Goal: Task Accomplishment & Management: Manage account settings

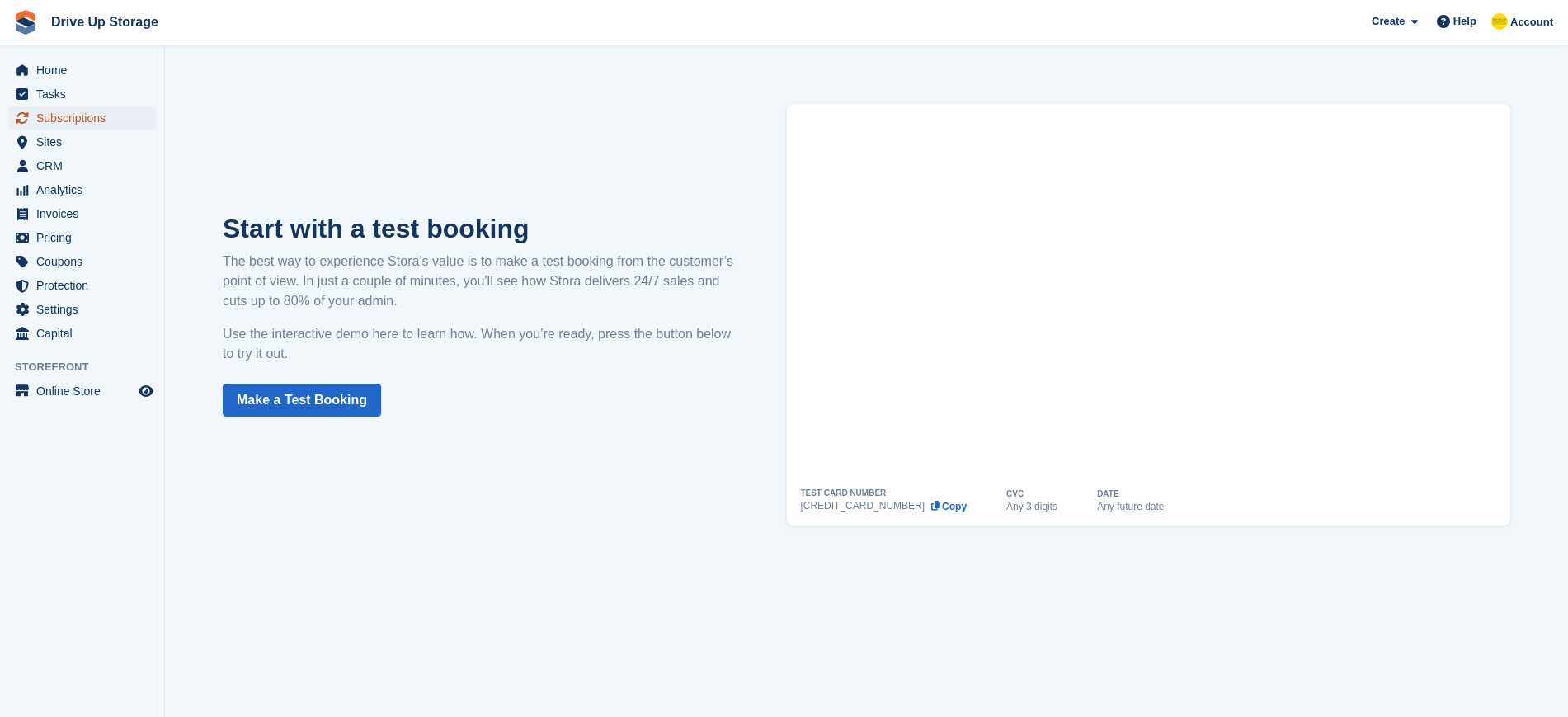
click at [64, 117] on span "Subscriptions" at bounding box center [85, 118] width 99 height 23
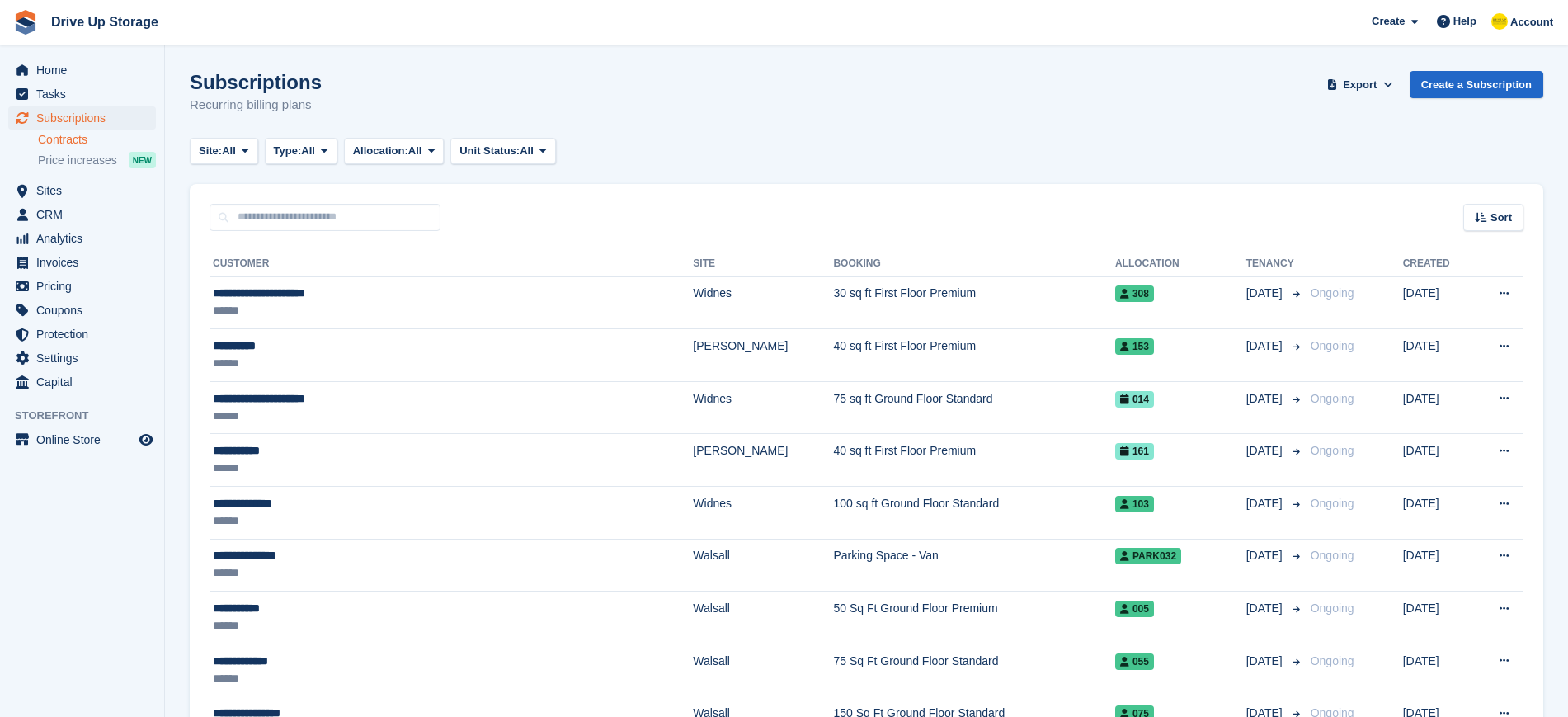
click at [73, 141] on link "Contracts" at bounding box center [96, 140] width 118 height 15
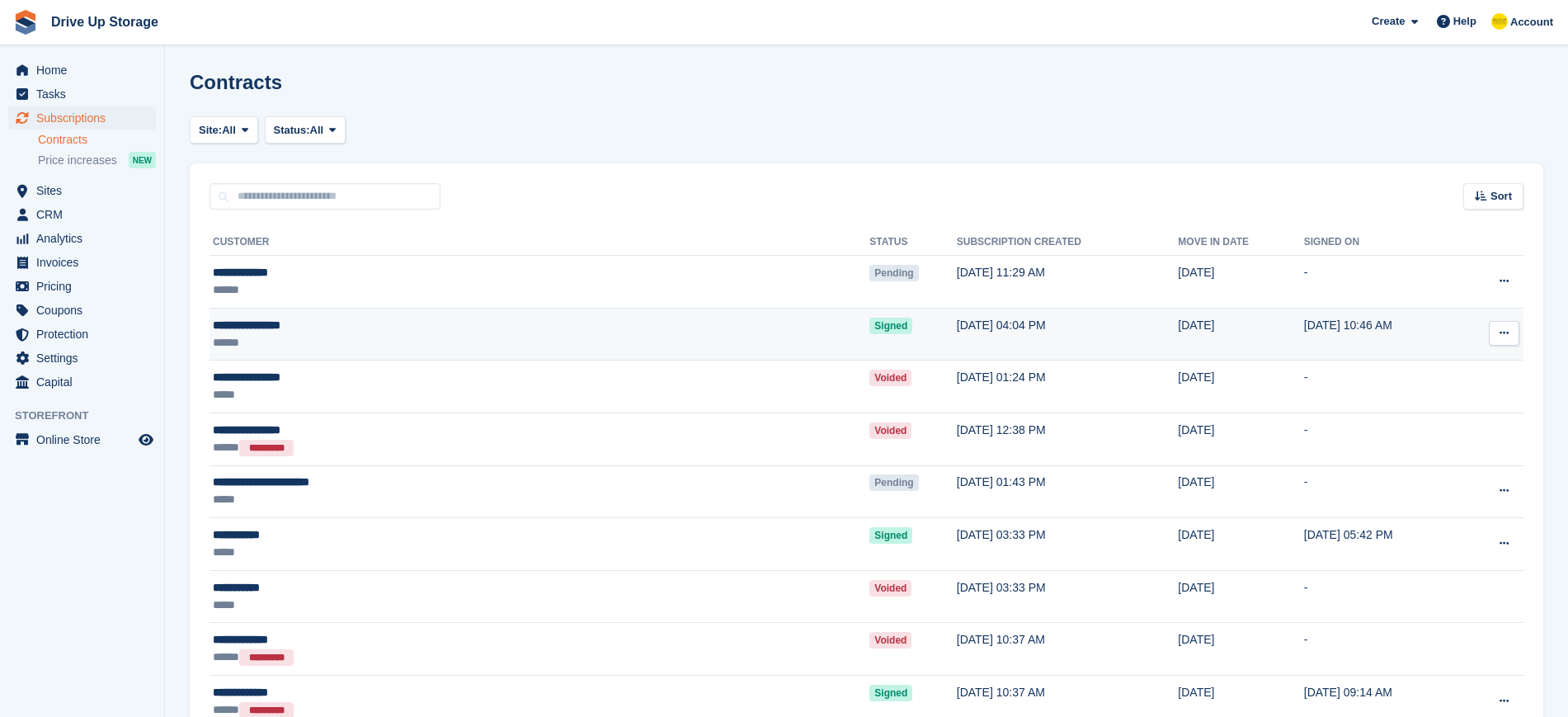
click at [1509, 338] on button at bounding box center [1504, 333] width 31 height 25
click at [1417, 359] on p "View contact" at bounding box center [1439, 365] width 143 height 21
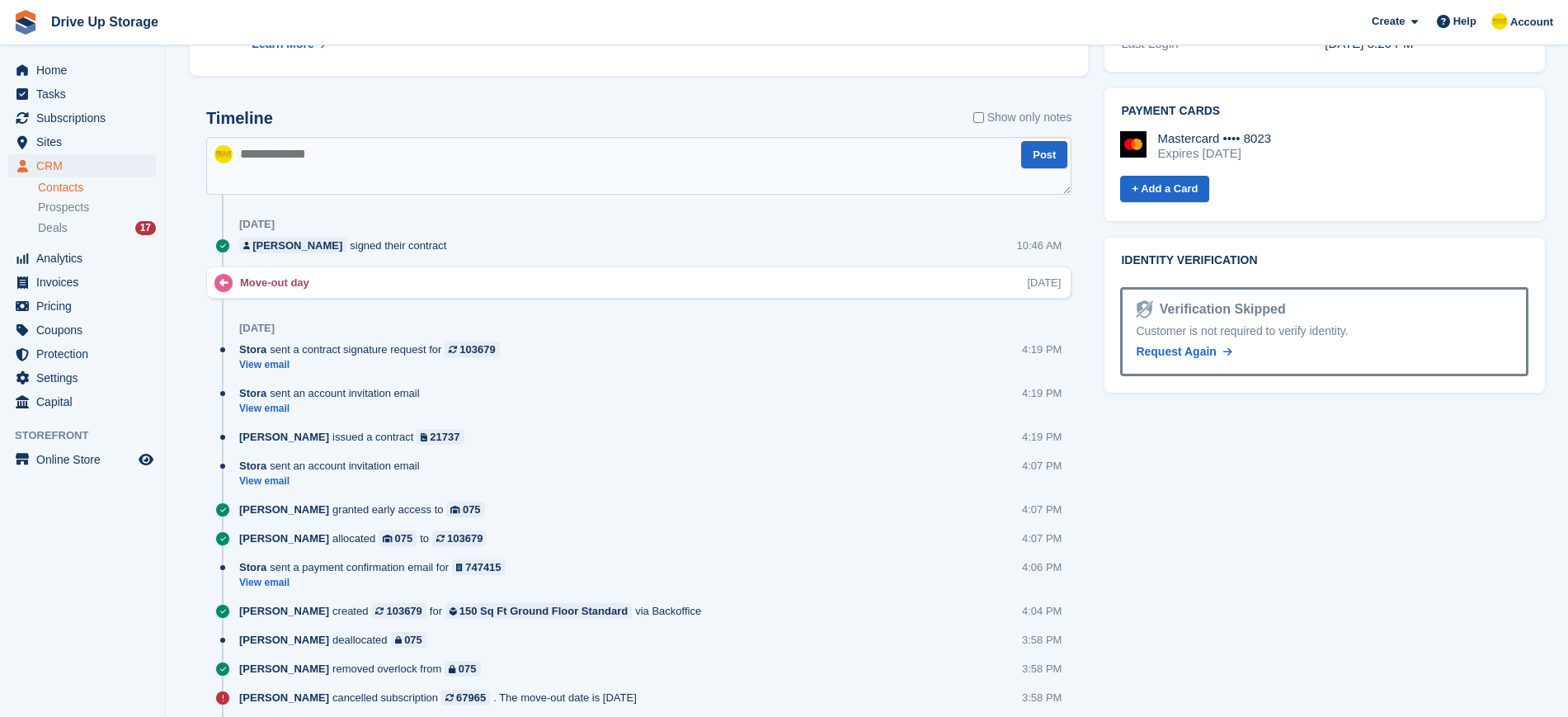
scroll to position [845, 0]
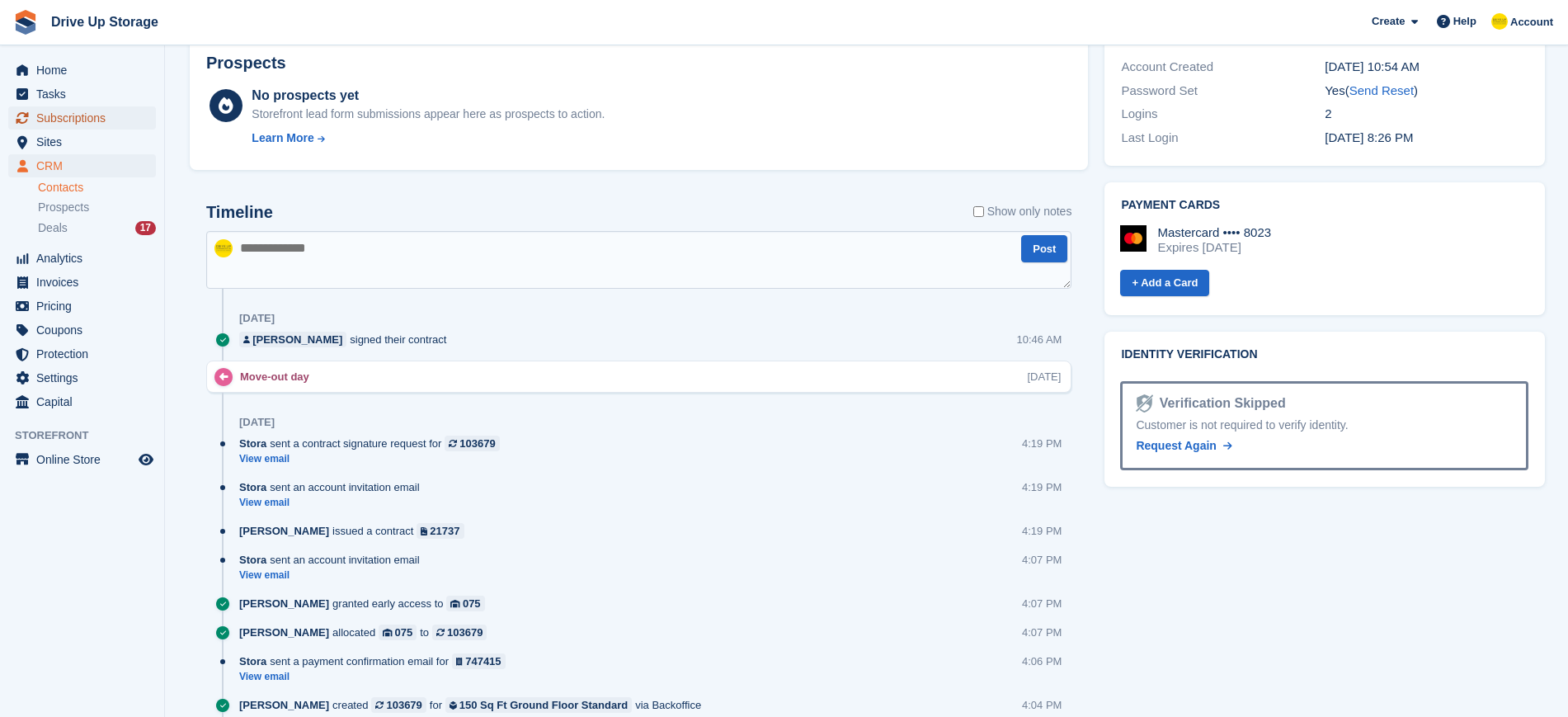
click at [68, 118] on span "Subscriptions" at bounding box center [85, 118] width 99 height 23
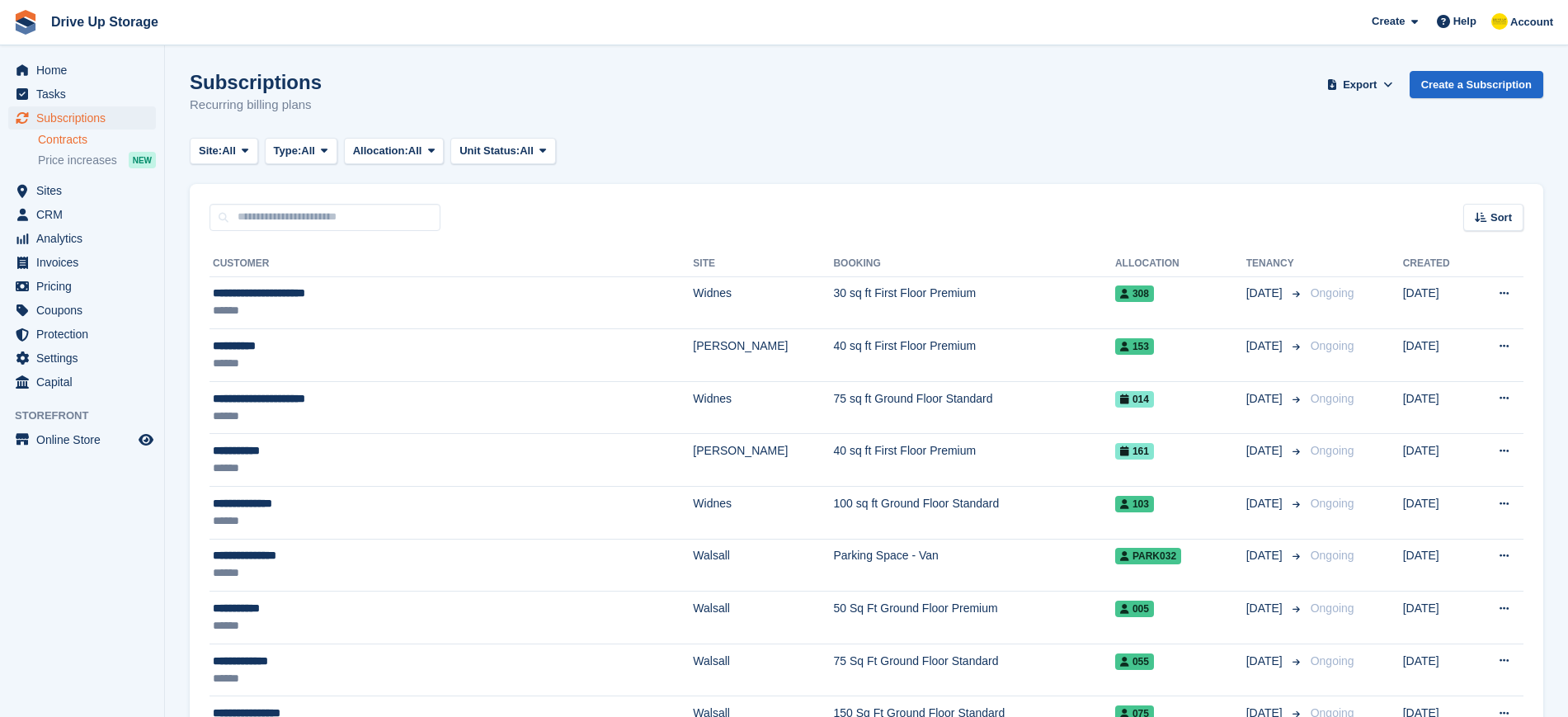
click at [65, 139] on link "Contracts" at bounding box center [96, 140] width 118 height 15
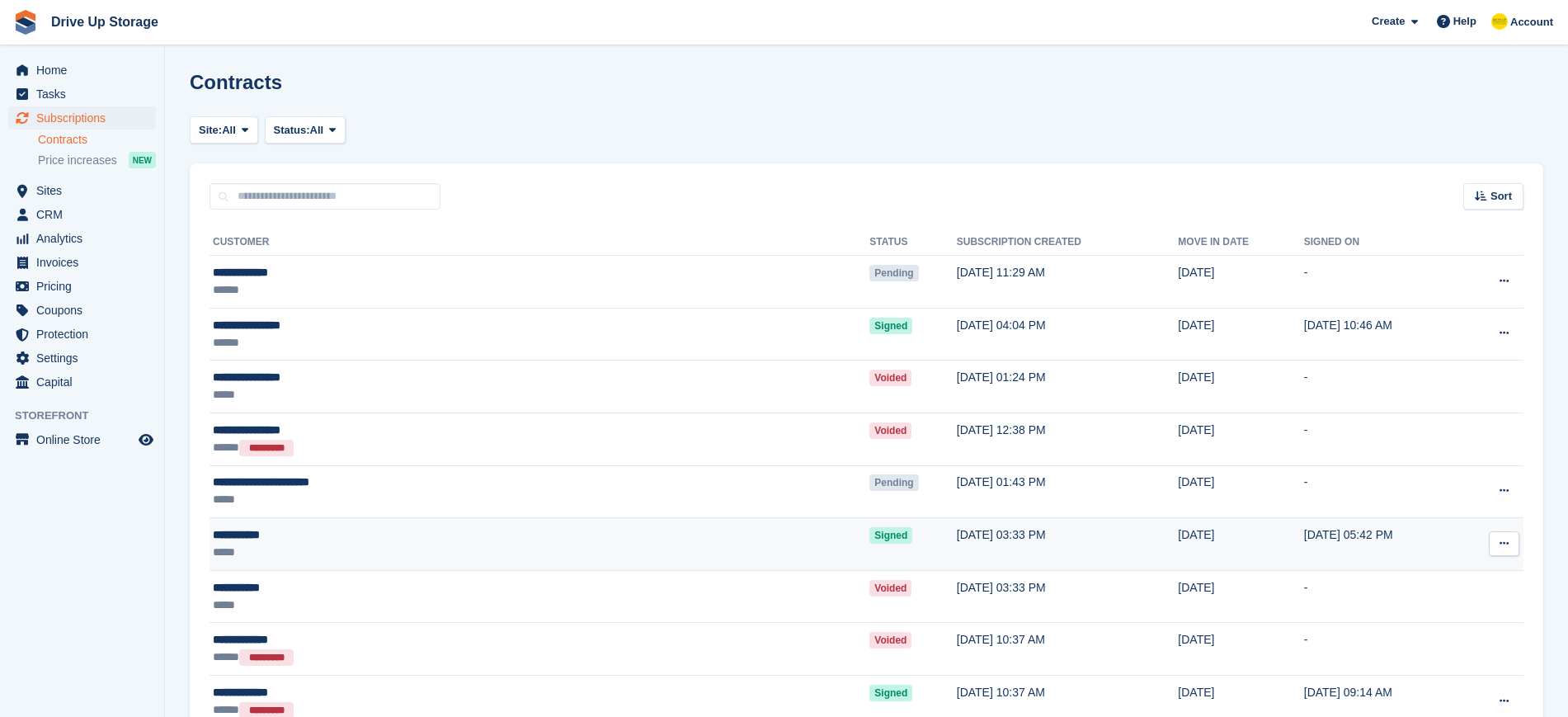
click at [1503, 541] on icon at bounding box center [1504, 544] width 9 height 10
click at [1450, 619] on p "Download contract" at bounding box center [1439, 618] width 143 height 21
click at [240, 537] on div "**********" at bounding box center [397, 535] width 368 height 17
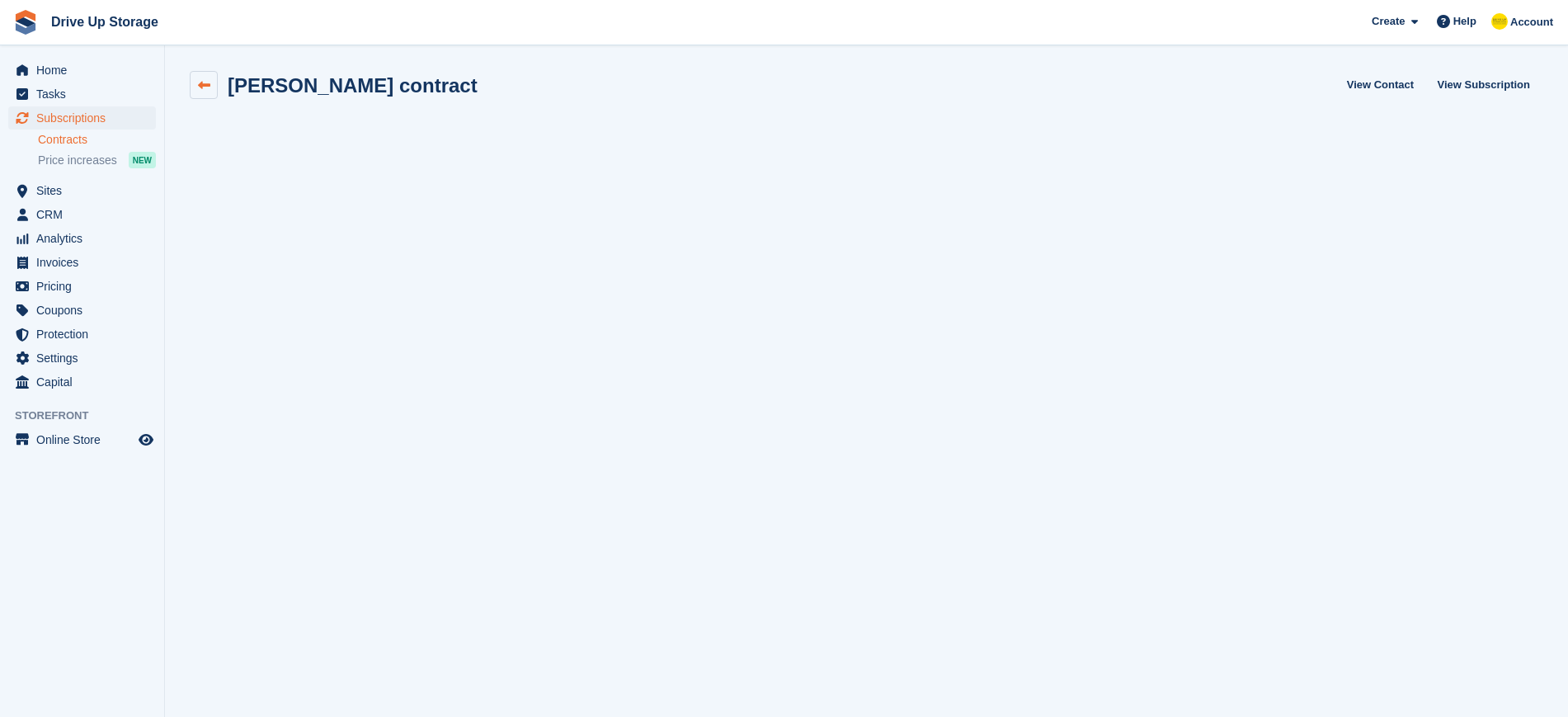
click at [202, 84] on icon at bounding box center [204, 85] width 12 height 12
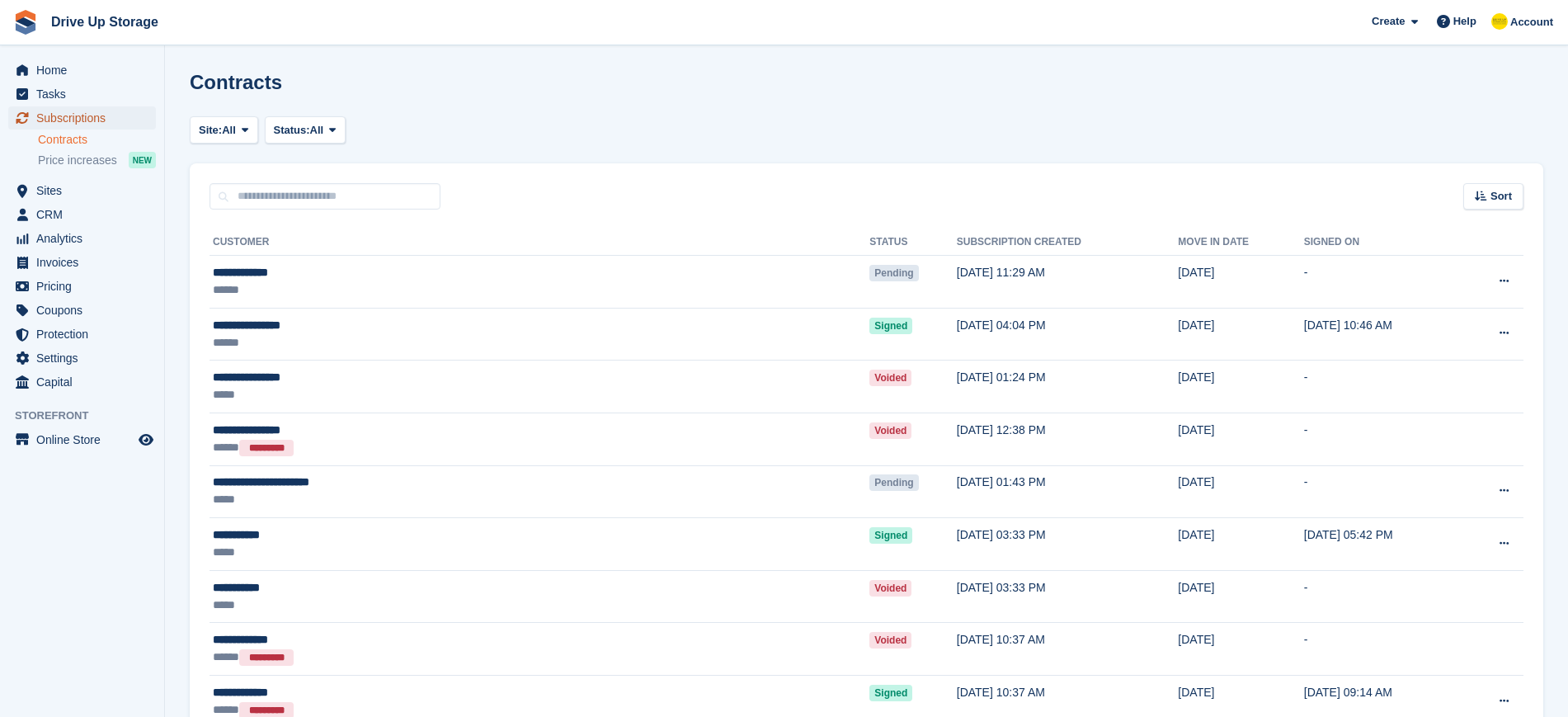
click at [87, 116] on span "Subscriptions" at bounding box center [85, 118] width 99 height 23
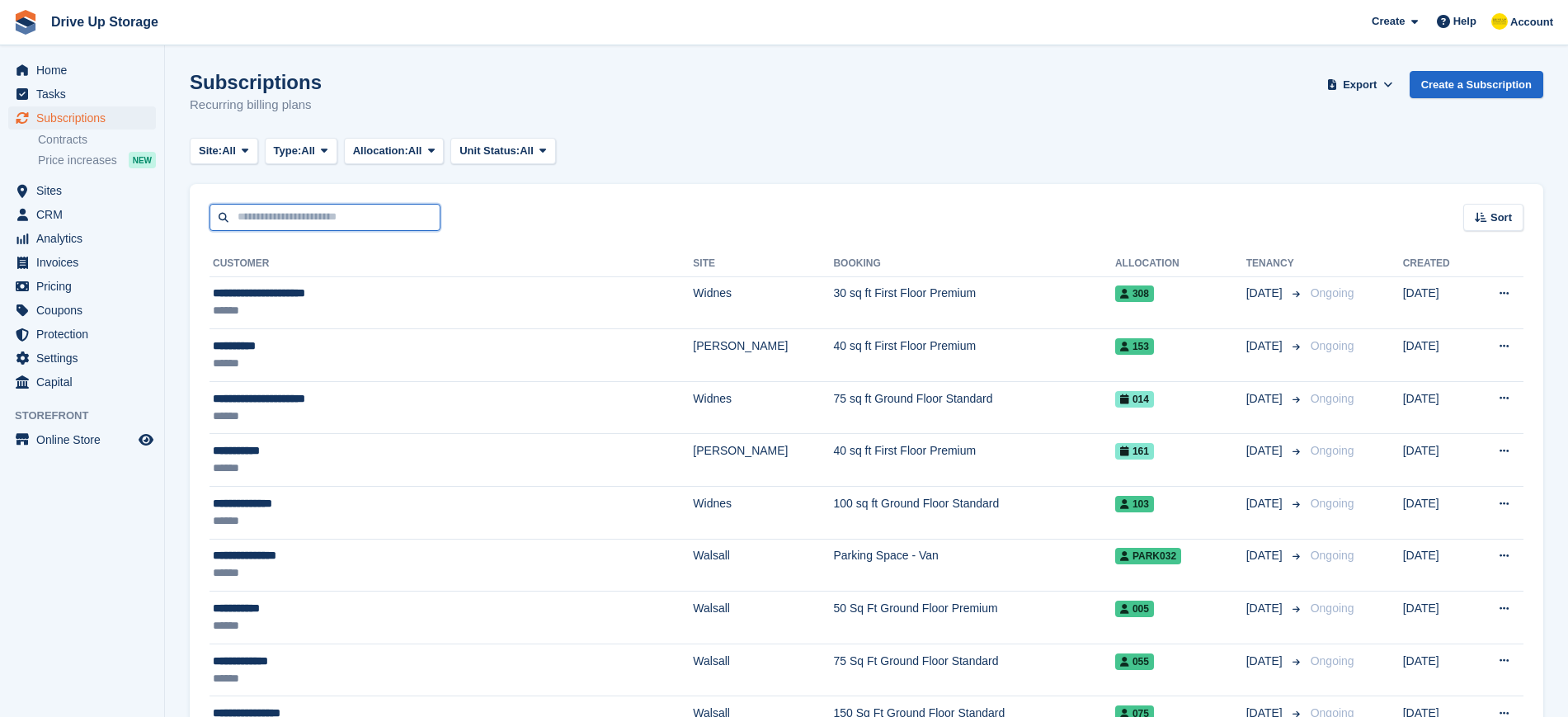
click at [296, 216] on input "text" at bounding box center [324, 217] width 231 height 27
type input "*****"
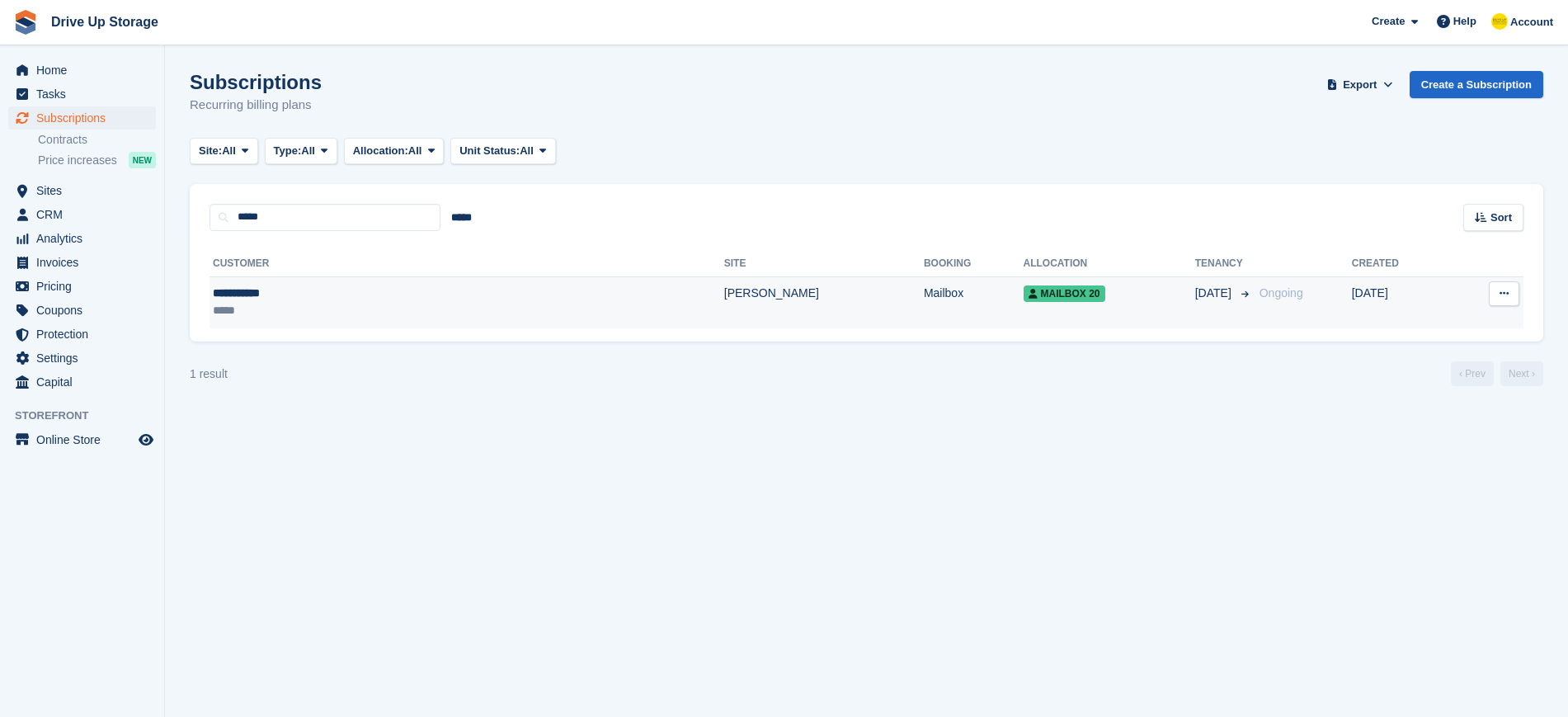
click at [274, 292] on div "**********" at bounding box center [334, 294] width 242 height 17
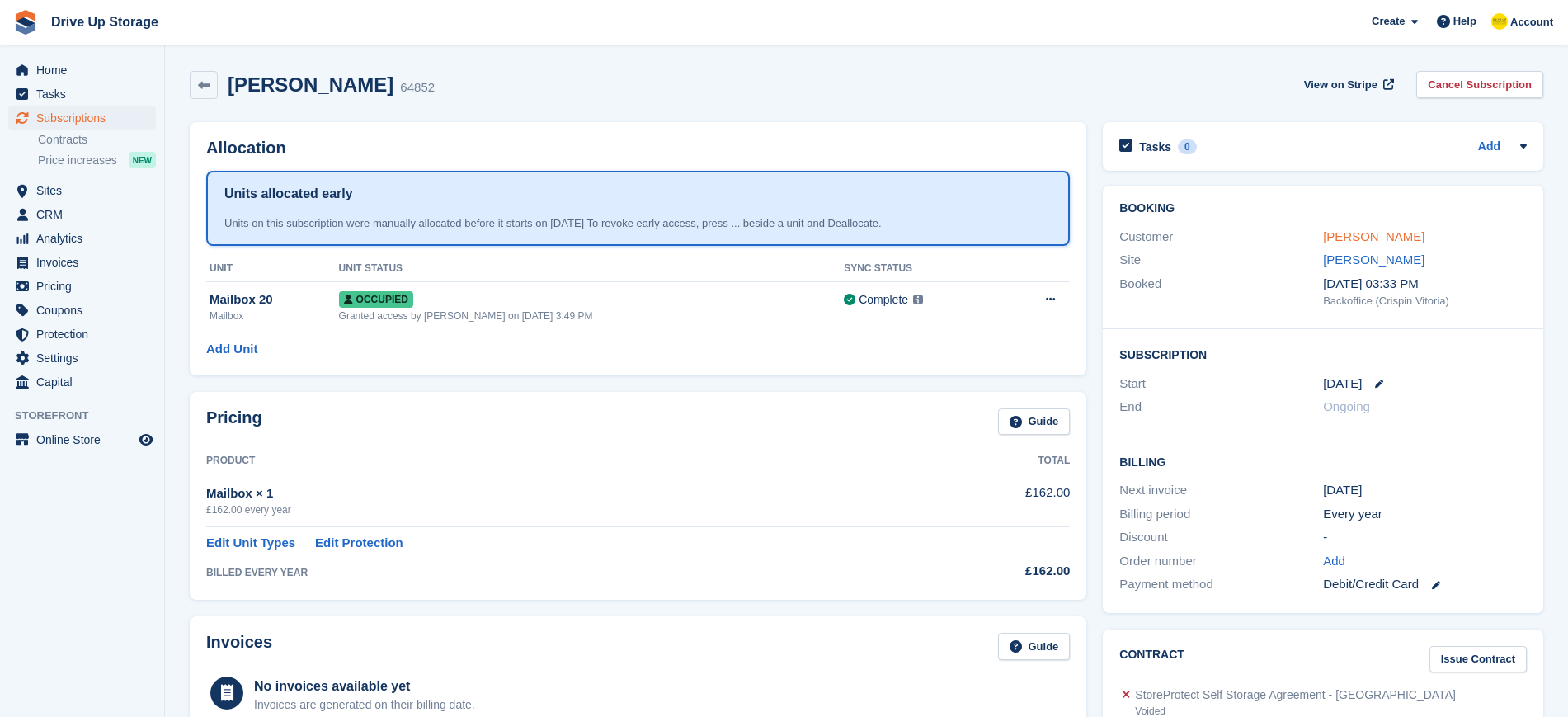
click at [1334, 241] on link "Tim Whiting" at bounding box center [1373, 236] width 101 height 14
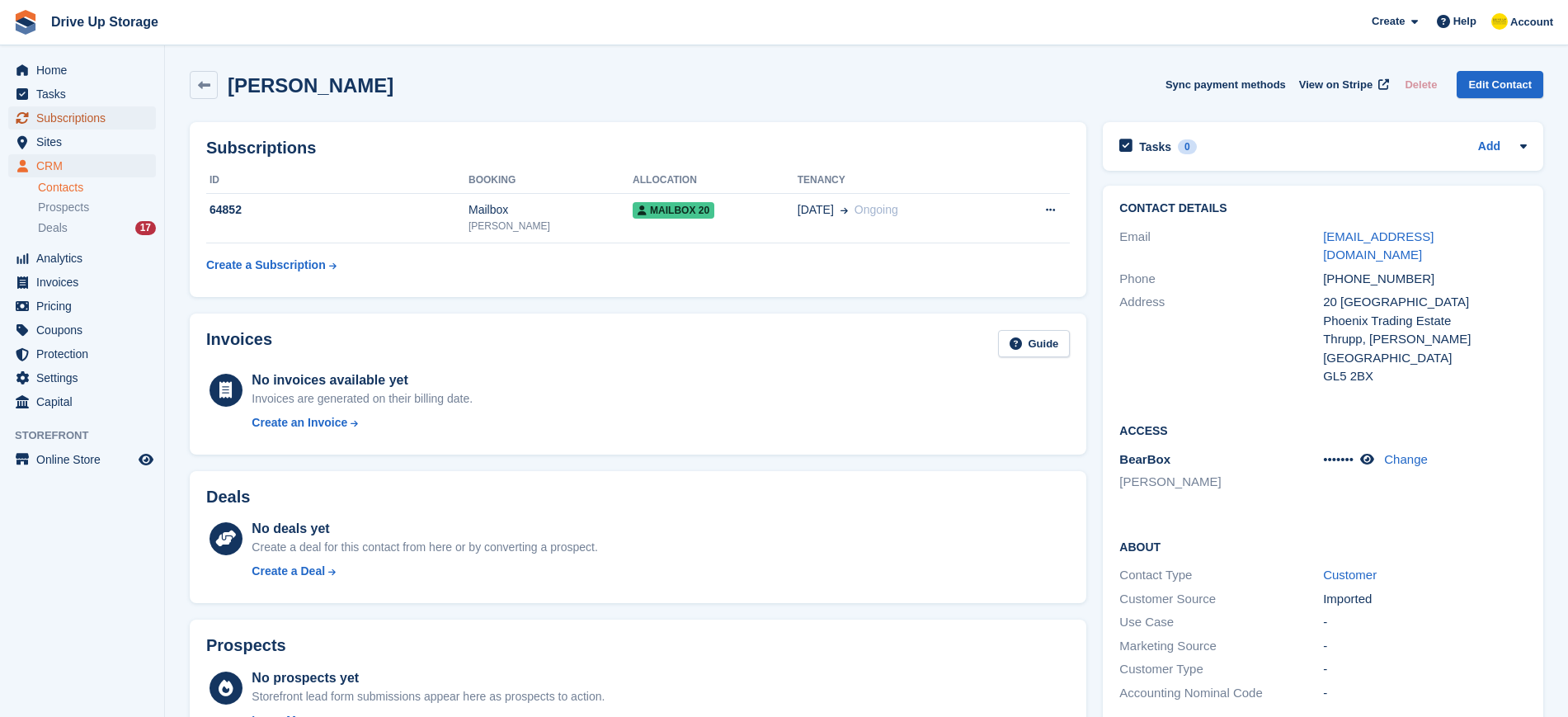
click at [56, 118] on span "Subscriptions" at bounding box center [85, 118] width 99 height 23
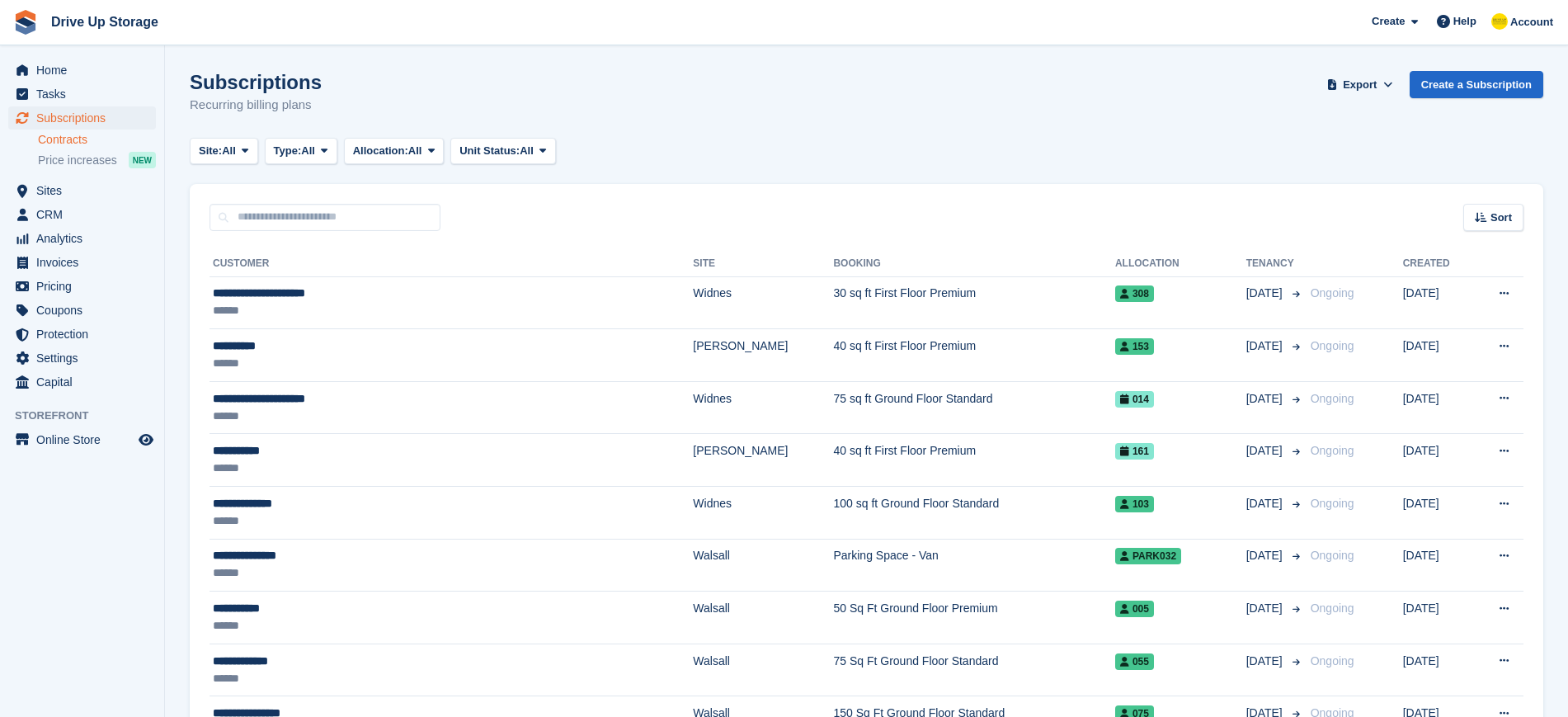
click at [60, 138] on link "Contracts" at bounding box center [96, 140] width 118 height 15
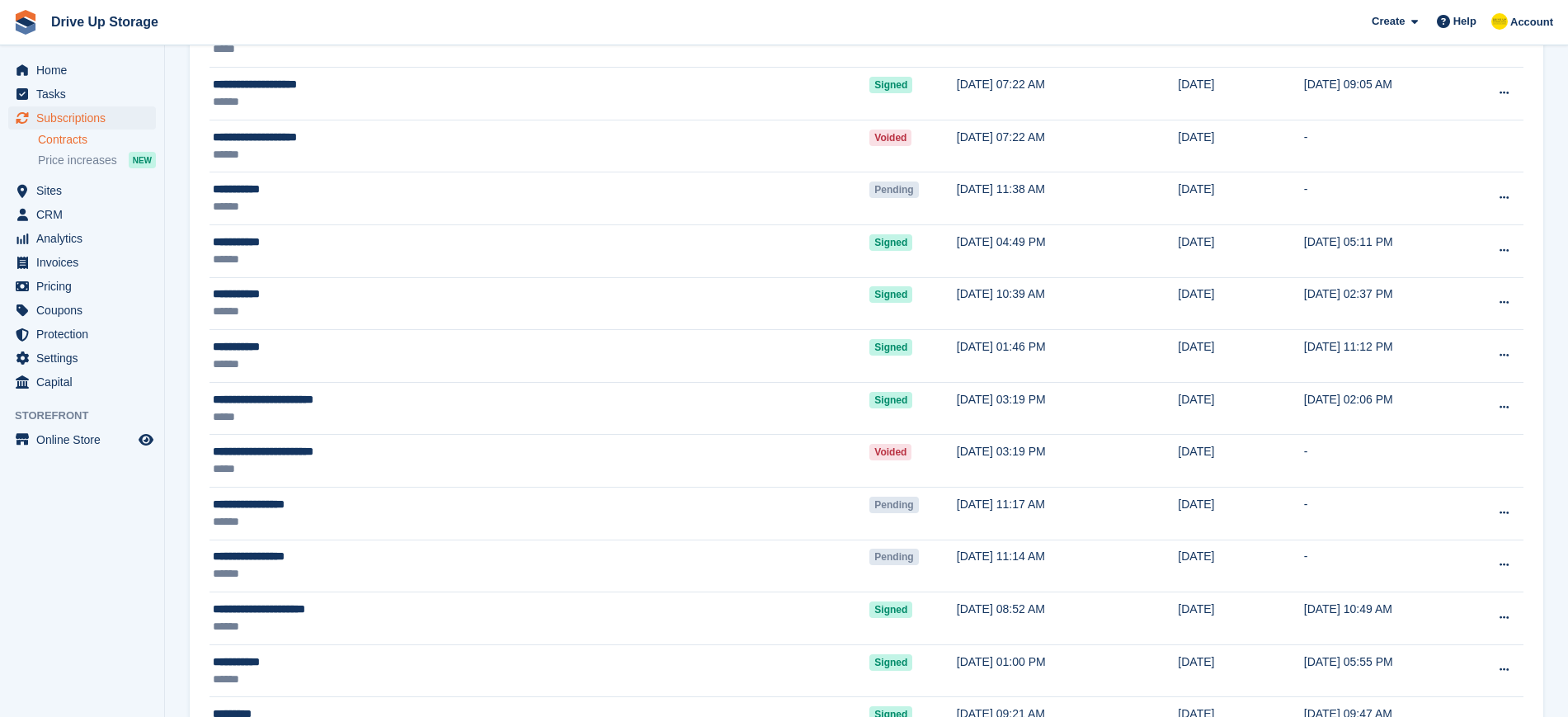
scroll to position [2245, 0]
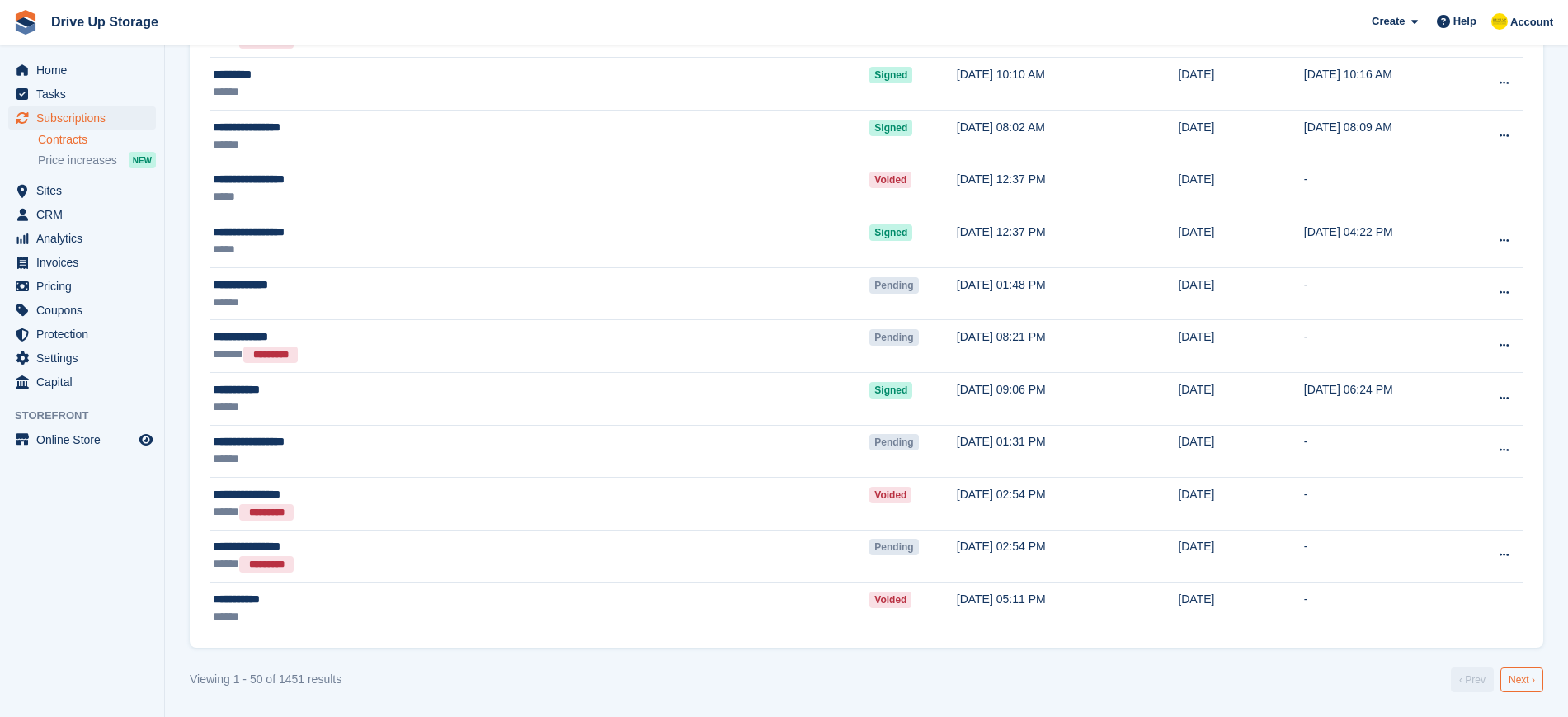
click at [1523, 679] on link "Next ›" at bounding box center [1522, 679] width 43 height 25
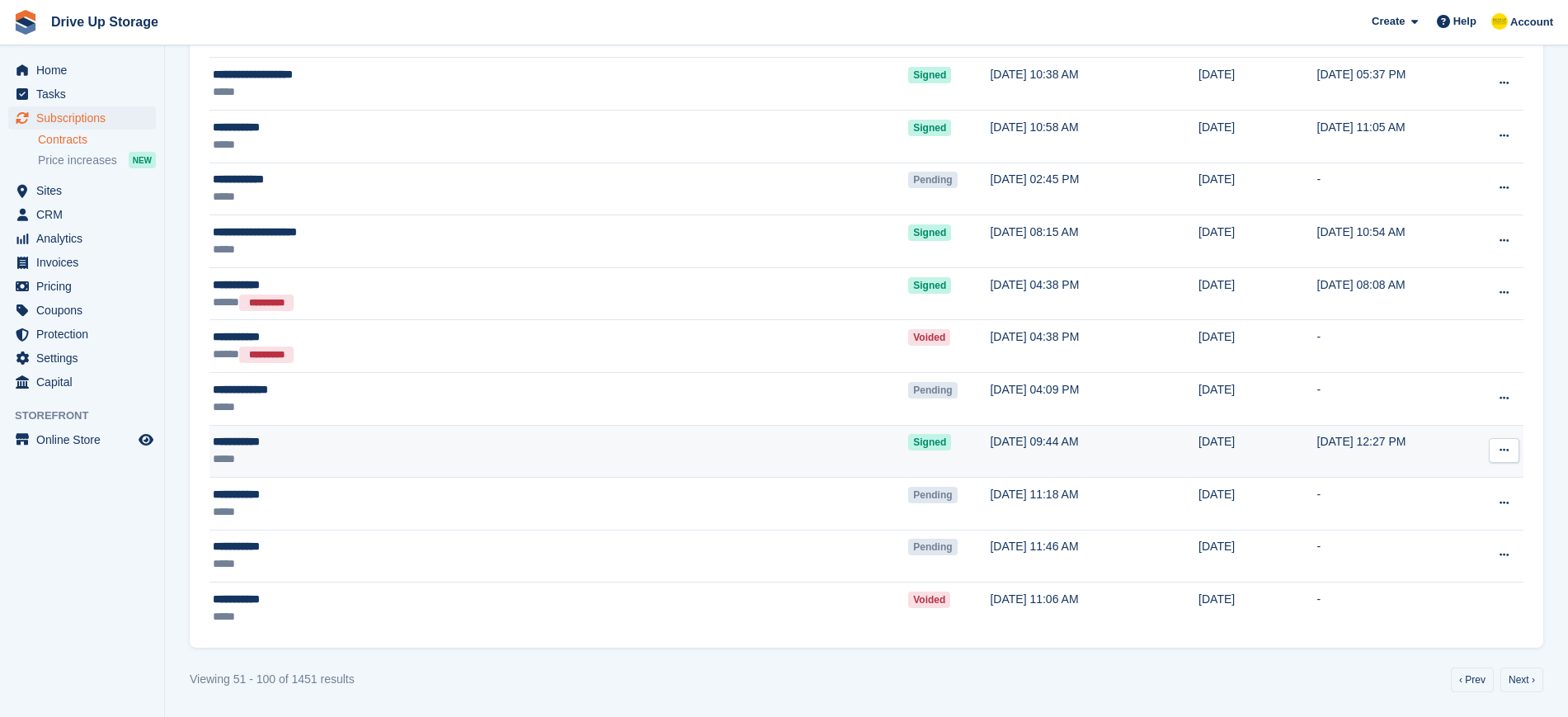
click at [258, 443] on div "**********" at bounding box center [420, 441] width 415 height 17
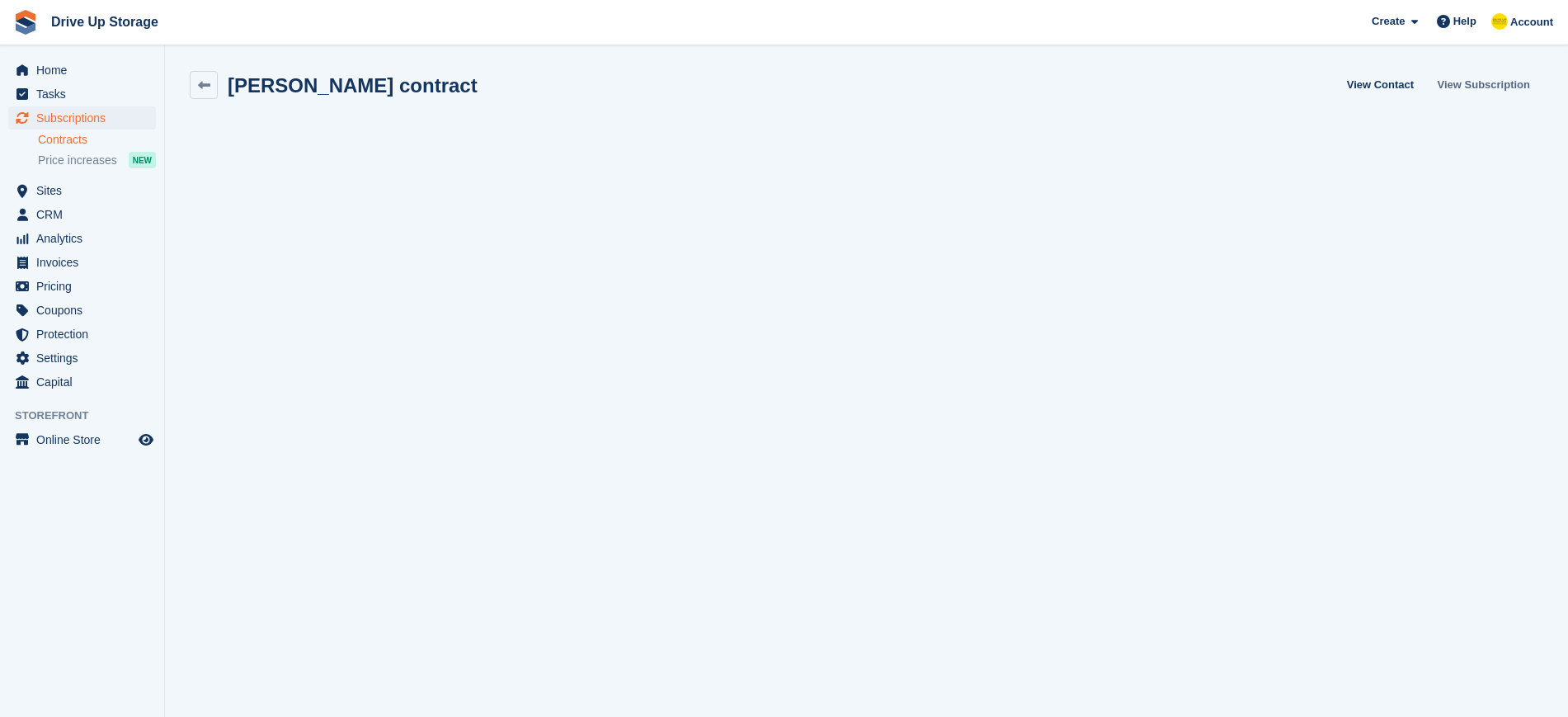
click at [1486, 83] on link "View Subscription" at bounding box center [1483, 85] width 106 height 27
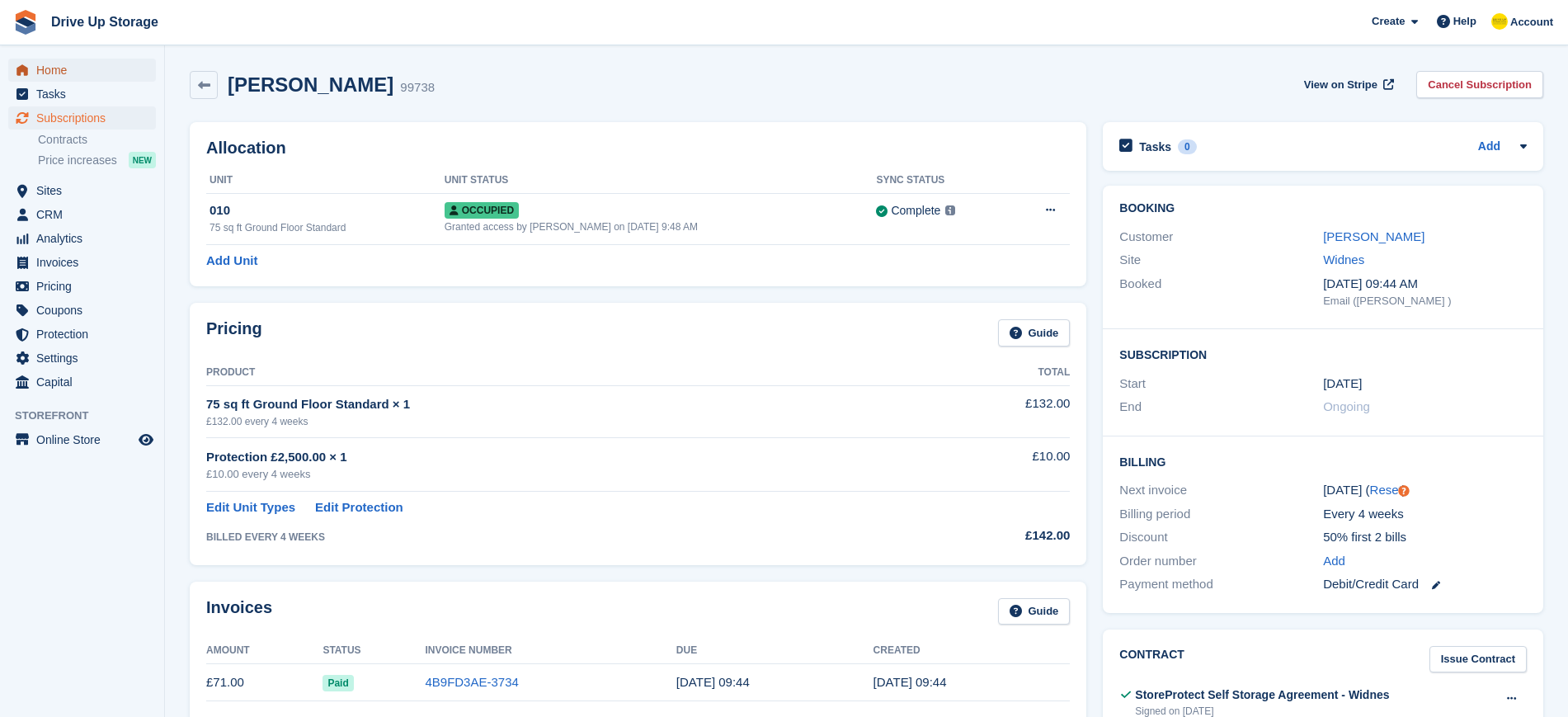
click at [46, 68] on span "Home" at bounding box center [85, 70] width 99 height 23
